Goal: Information Seeking & Learning: Learn about a topic

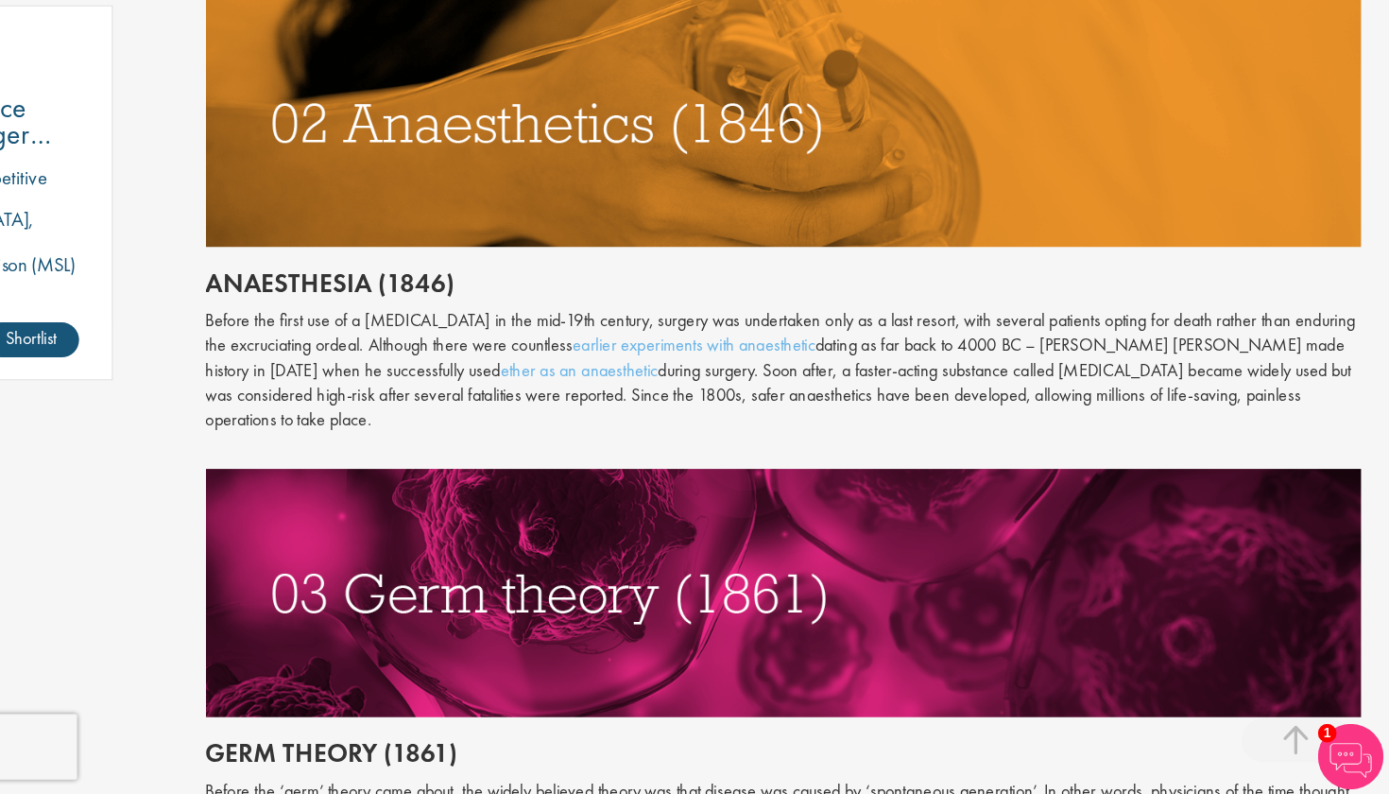
scroll to position [1368, 0]
click at [367, 373] on p "Before the first use of a [MEDICAL_DATA] in the mid-19th century, surgery was u…" at bounding box center [867, 427] width 1000 height 108
click at [684, 395] on link "earlier experiments with anaesthetic" at bounding box center [789, 405] width 210 height 20
click at [622, 417] on link "ether as an anaesthetic" at bounding box center [690, 427] width 136 height 20
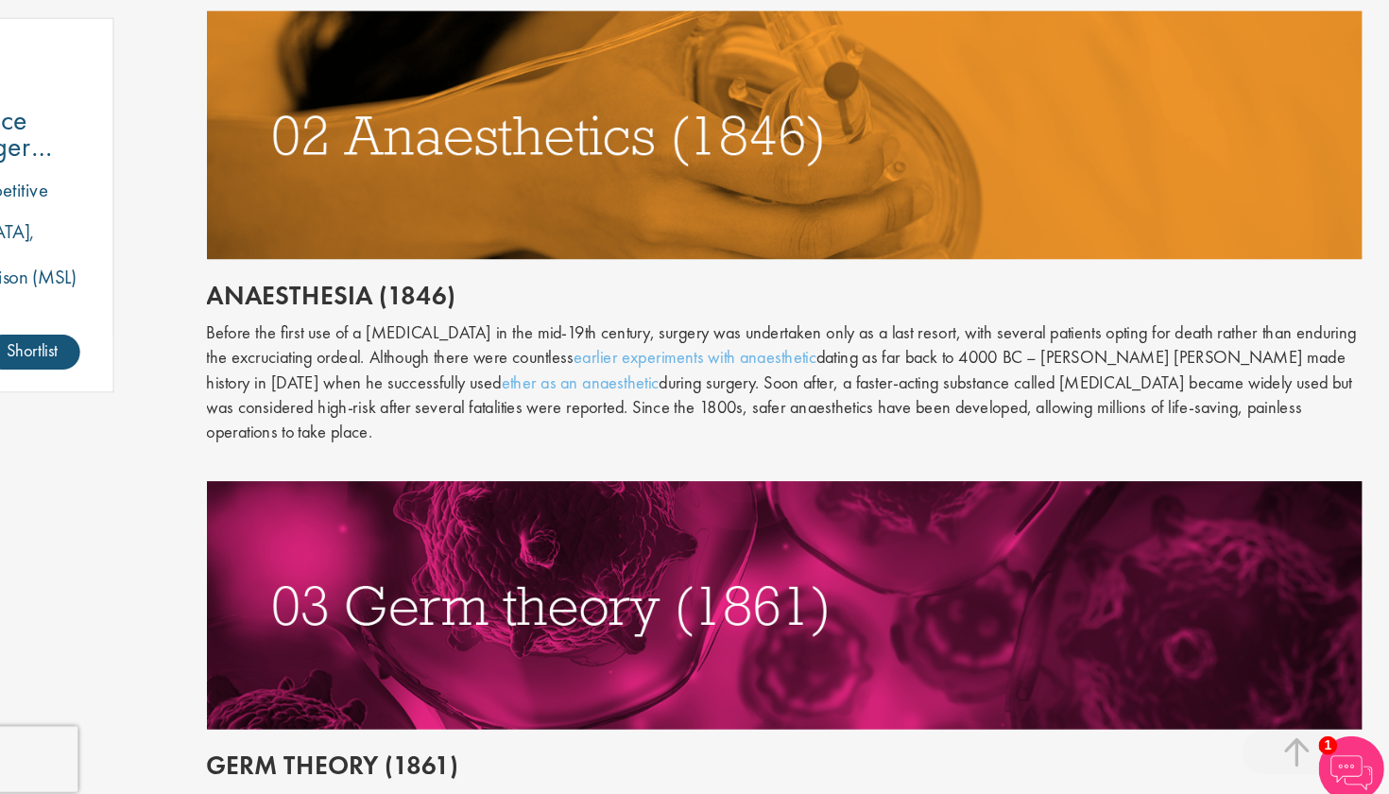
click at [1135, 373] on p "Before the first use of a general anaesthetic in the mid-19th century, surgery …" at bounding box center [867, 427] width 1000 height 108
drag, startPoint x: 1139, startPoint y: 335, endPoint x: 145, endPoint y: 246, distance: 998.2
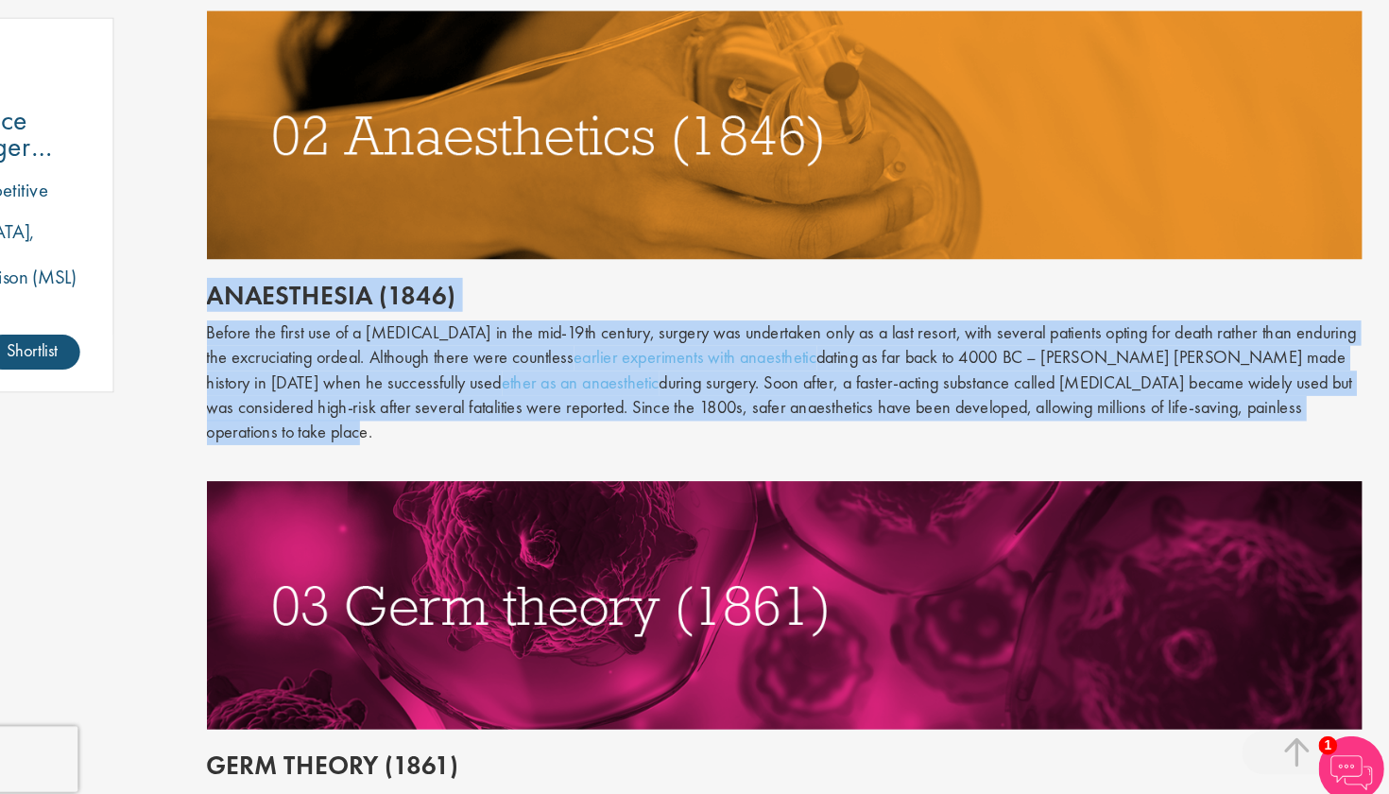
drag, startPoint x: 176, startPoint y: 240, endPoint x: 1194, endPoint y: 334, distance: 1022.1
copy div "Anaesthesia (1846) Before the first use of a general anaesthetic in the mid-19t…"
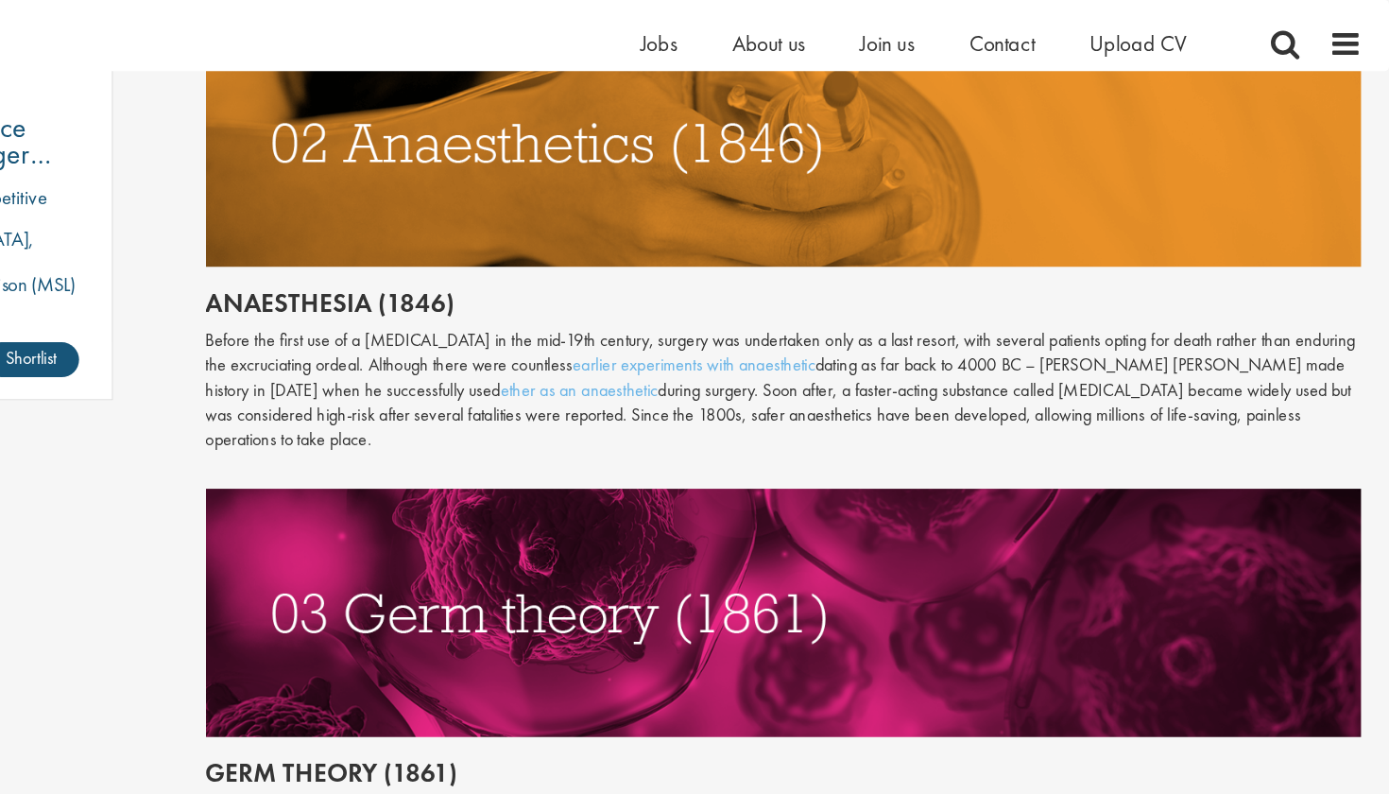
scroll to position [1457, 0]
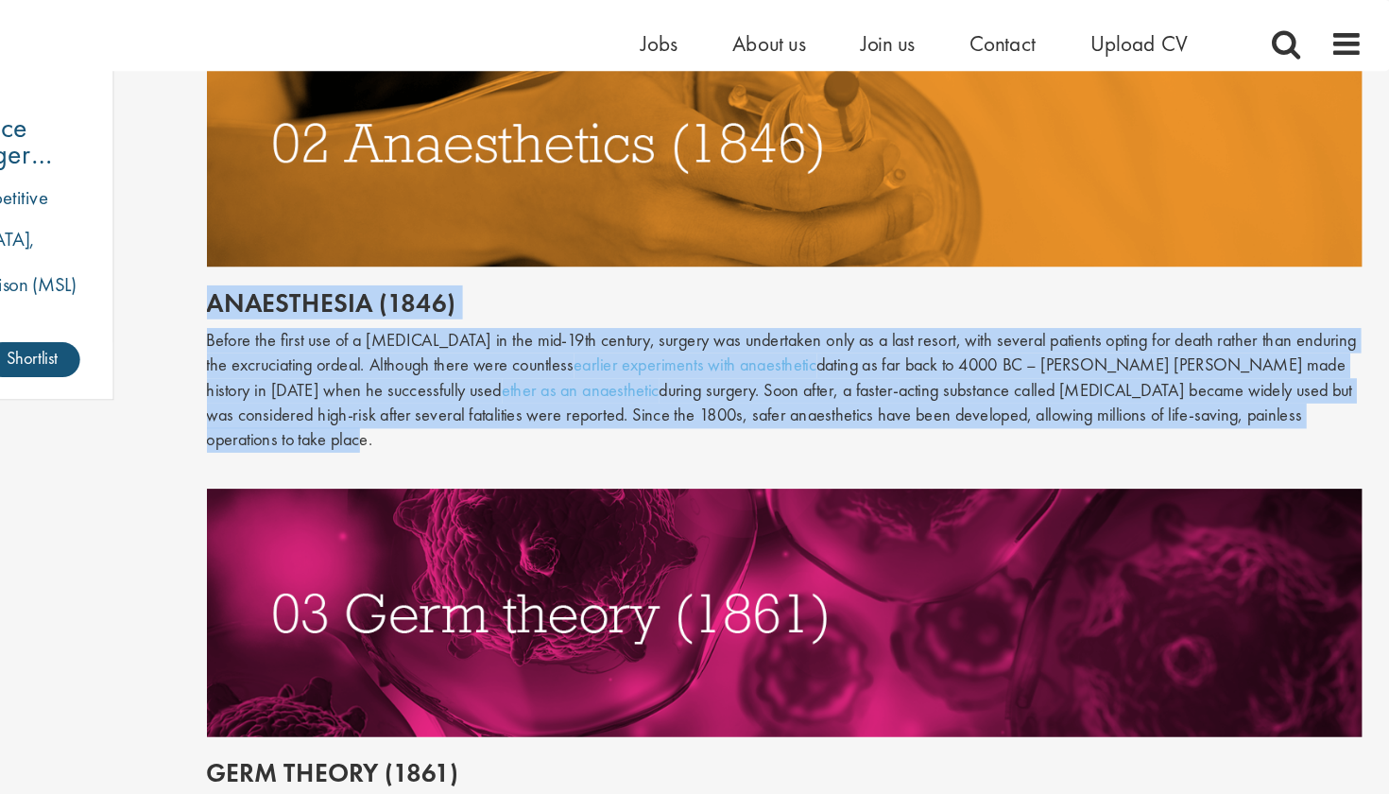
drag, startPoint x: 184, startPoint y: 251, endPoint x: 1138, endPoint y: 351, distance: 958.7
click at [1138, 351] on div "Throughout history, disease has been a subject of fear and fascination in equal…" at bounding box center [867, 264] width 1000 height 1646
copy div "Anaesthesia (1846) Before the first use of a general anaesthetic in the mid-19t…"
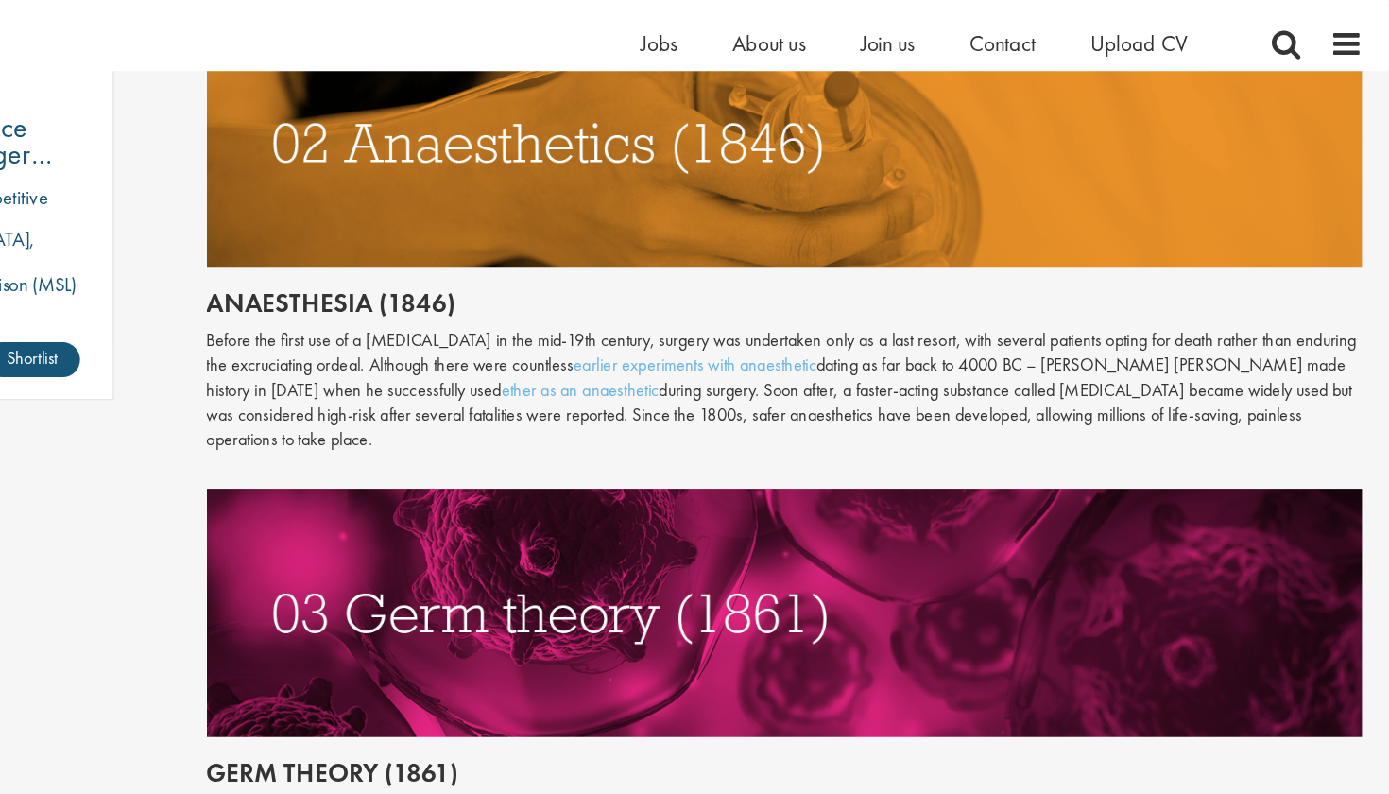
click at [1140, 352] on p "Before the first use of a general anaesthetic in the mid-19th century, surgery …" at bounding box center [867, 338] width 1000 height 108
click at [622, 327] on link "ether as an anaesthetic" at bounding box center [690, 337] width 136 height 20
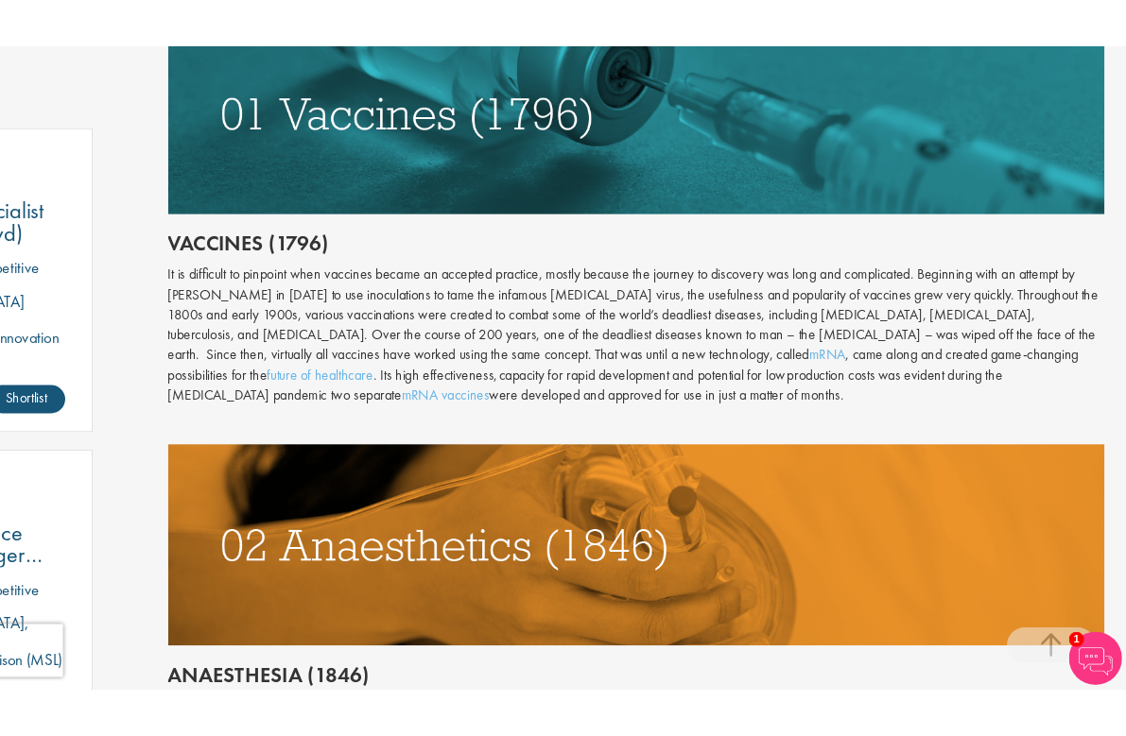
scroll to position [950, 0]
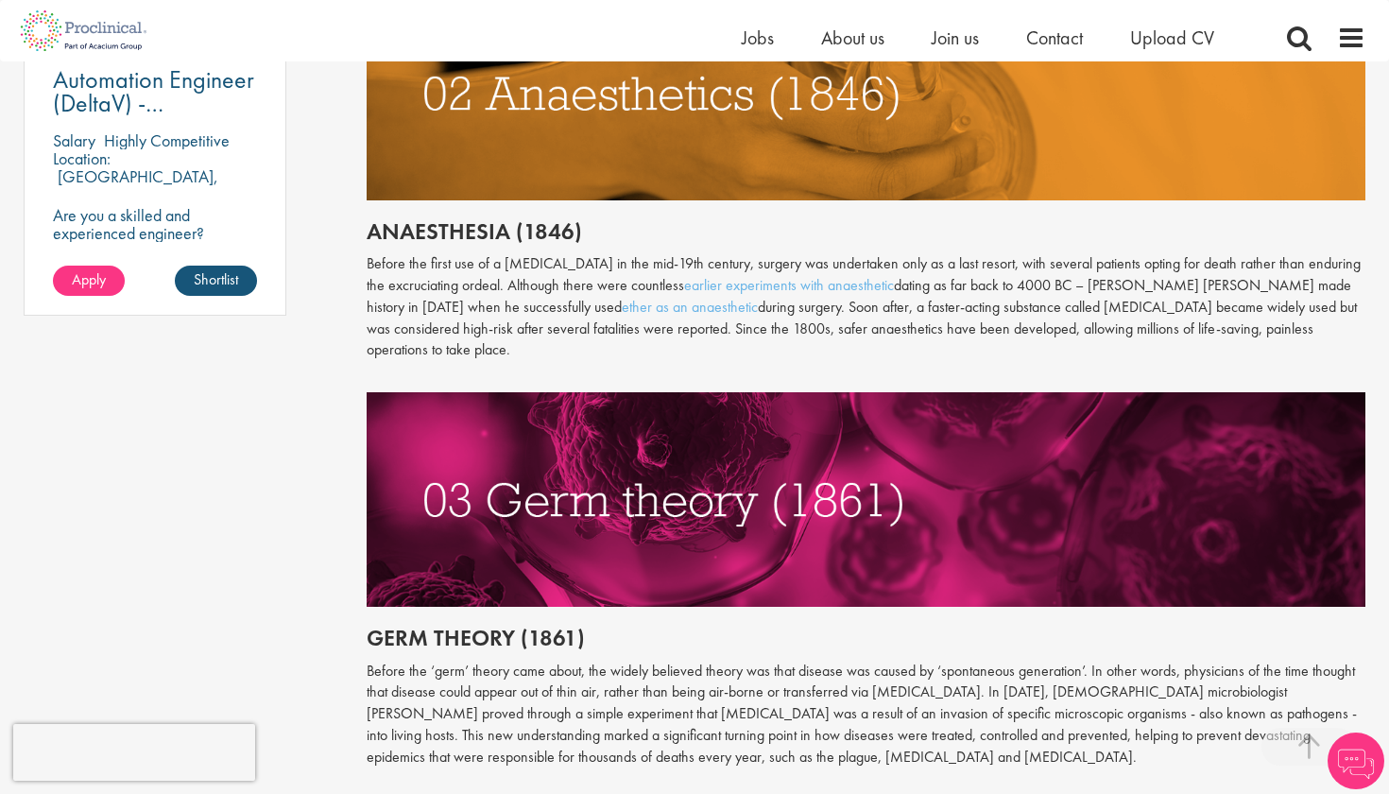
scroll to position [1477, 0]
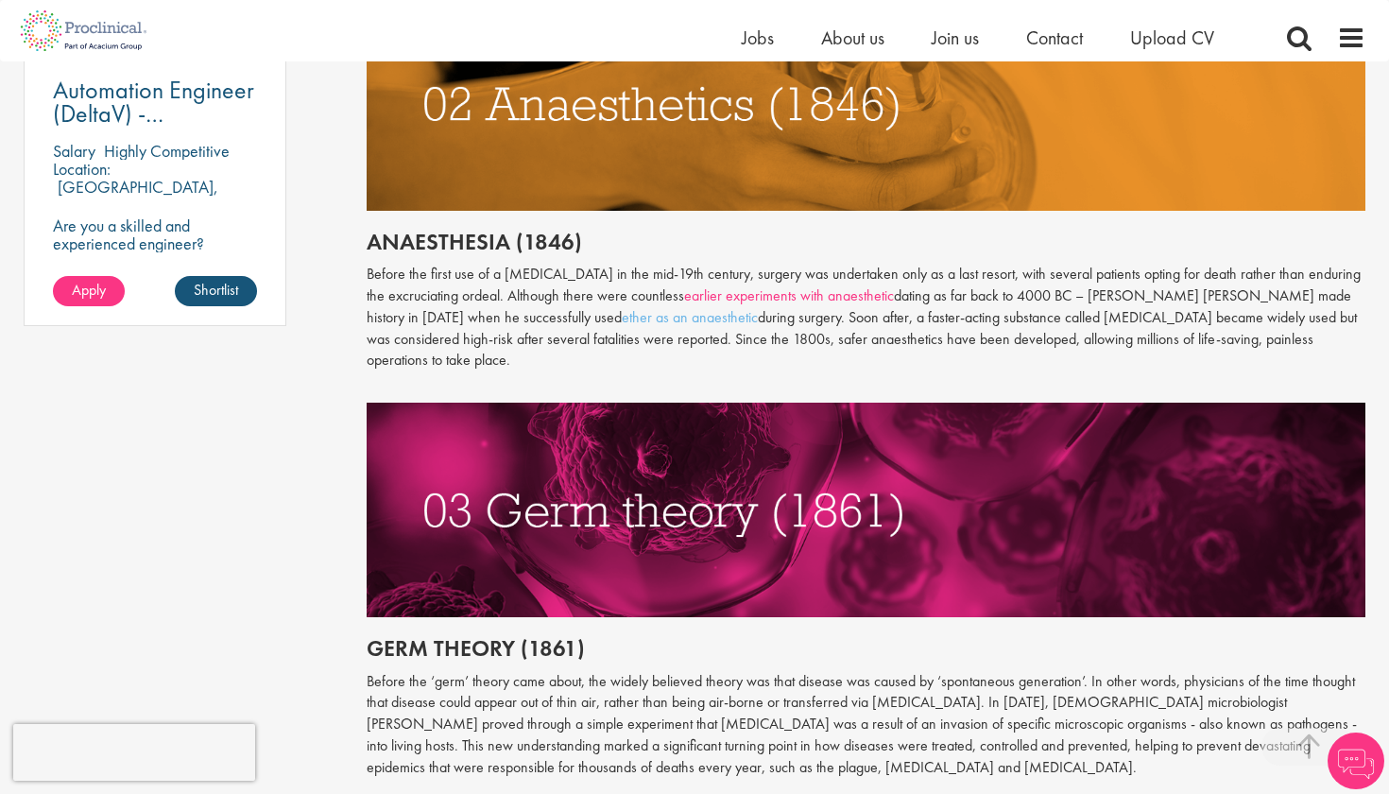
click at [712, 285] on link "earlier experiments with anaesthetic" at bounding box center [789, 295] width 210 height 20
